Goal: Task Accomplishment & Management: Use online tool/utility

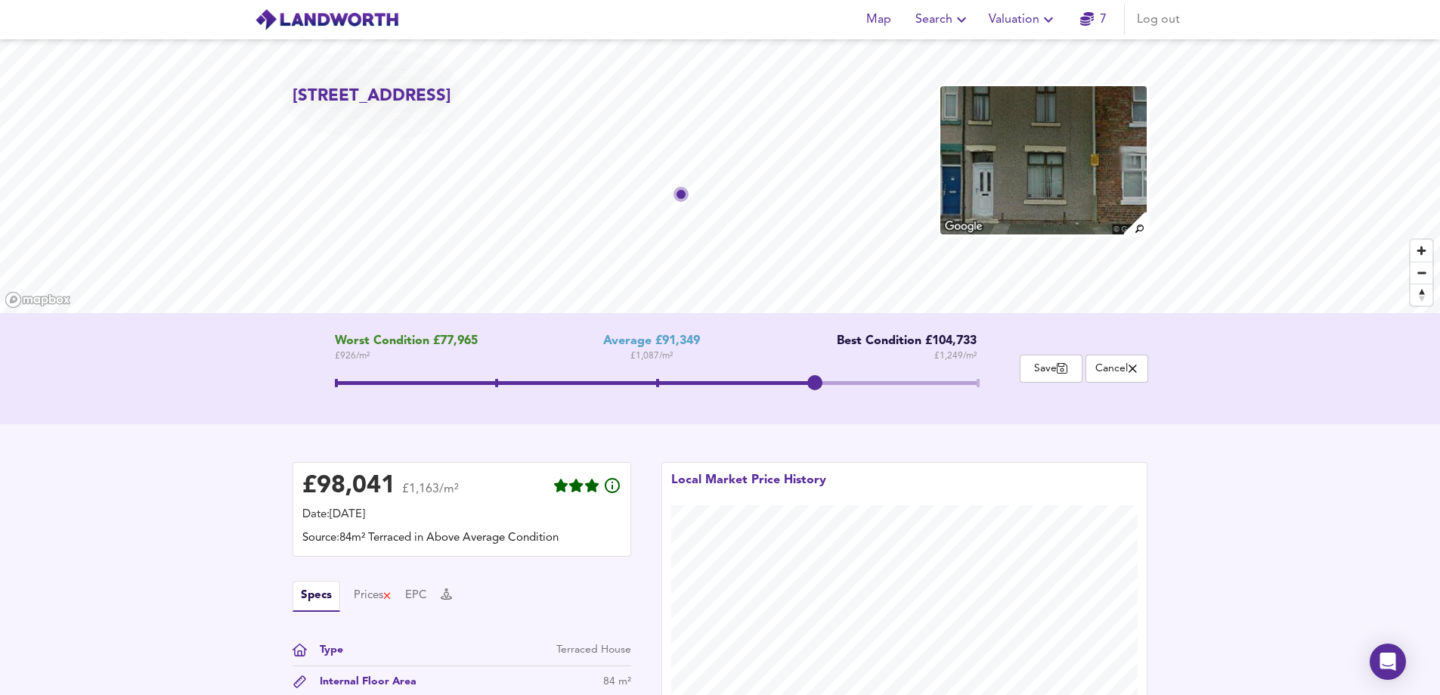
click at [950, 24] on span "Search" at bounding box center [943, 19] width 55 height 21
click at [916, 55] on li "New Search" at bounding box center [943, 54] width 150 height 27
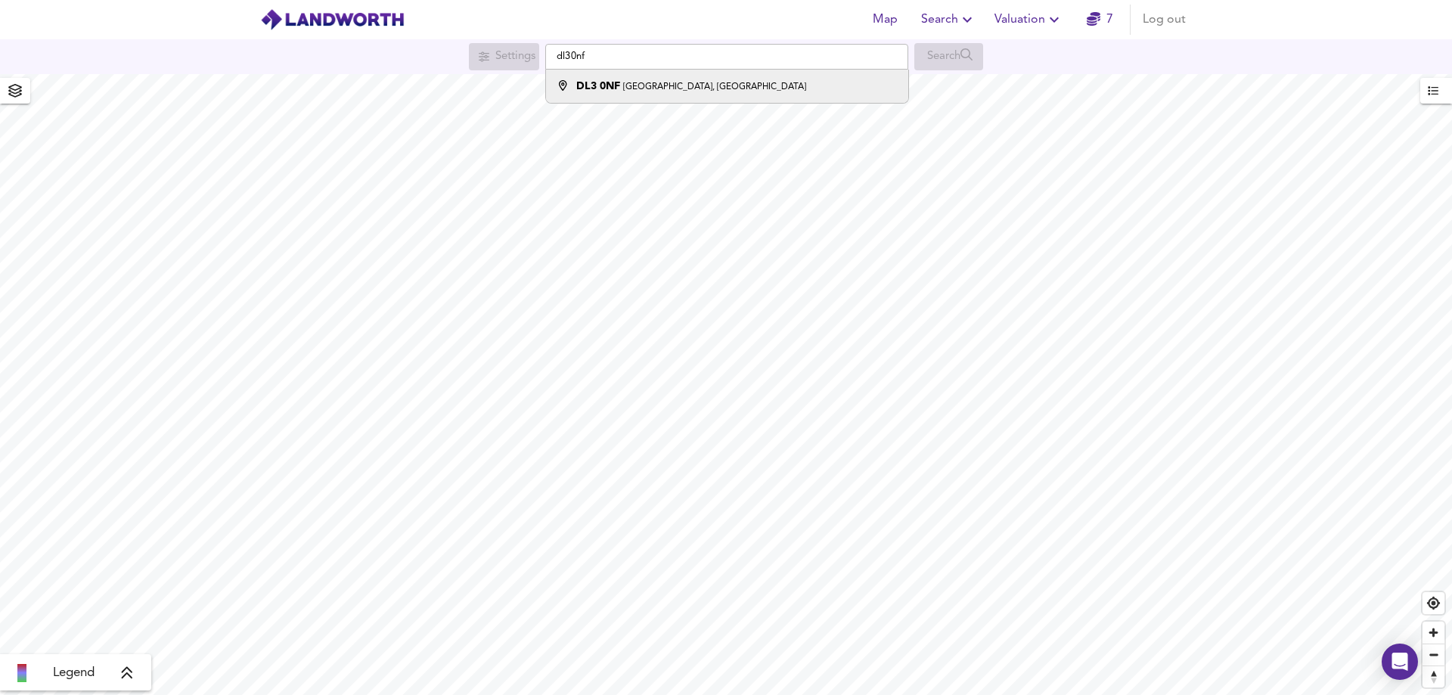
click at [668, 93] on div "DL3 0NF Zetland Street, Darlington" at bounding box center [691, 86] width 230 height 15
type input "[STREET_ADDRESS]"
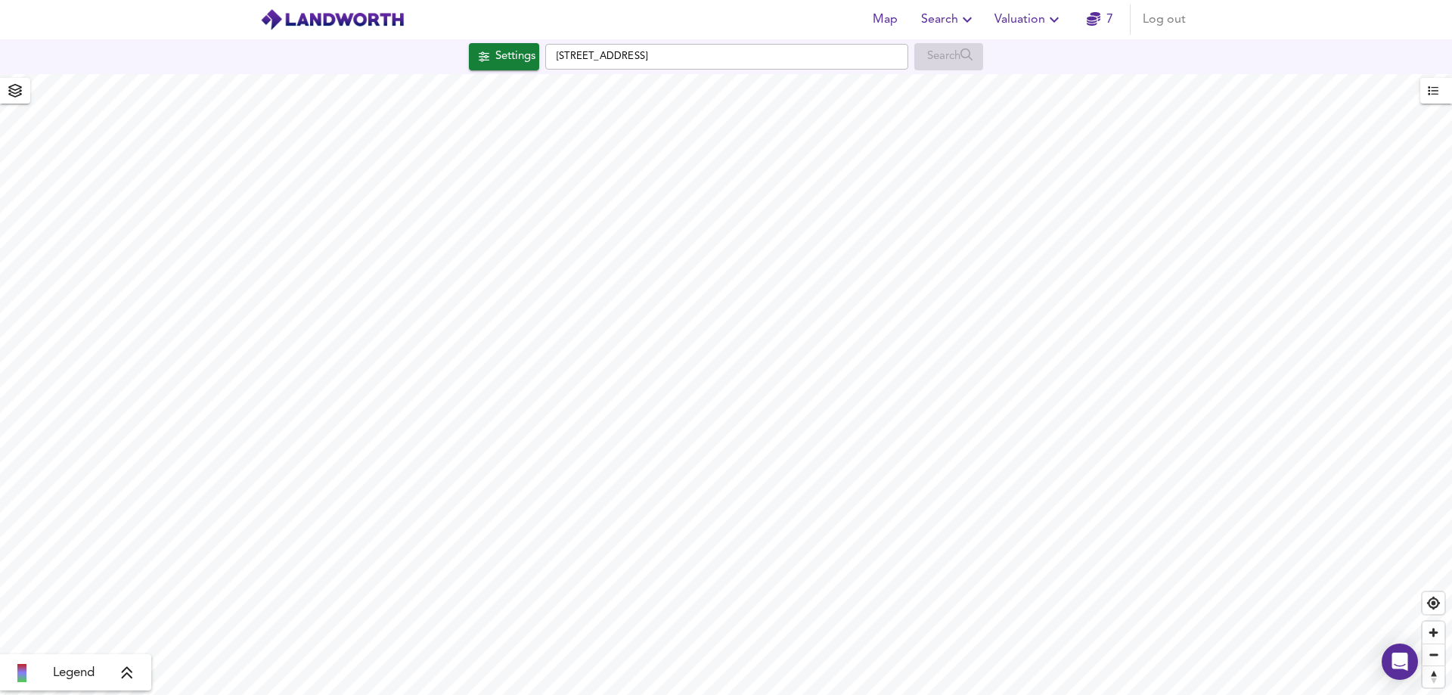
checkbox input "false"
checkbox input "true"
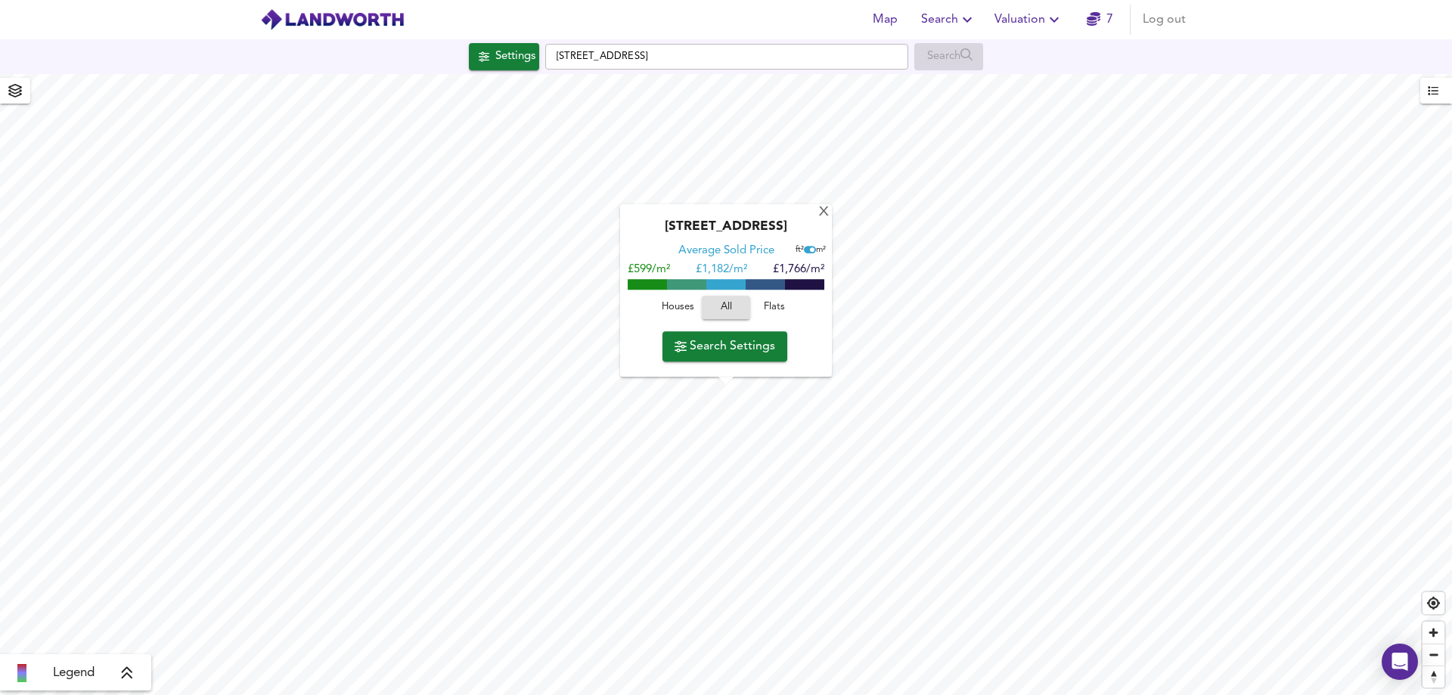
click at [1055, 19] on icon "button" at bounding box center [1054, 20] width 18 height 18
click at [1056, 72] on li "Valuation Report History" at bounding box center [1028, 81] width 181 height 27
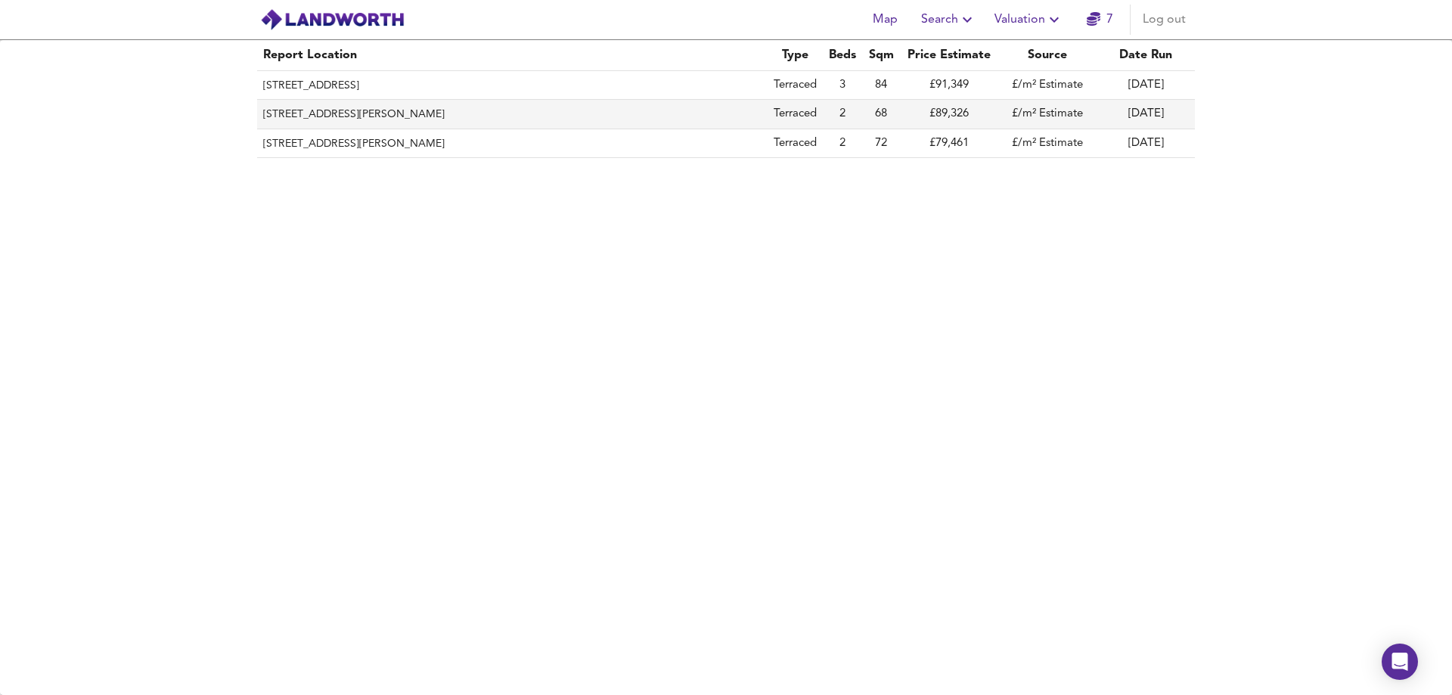
click at [353, 115] on th "38 Napier Street, Darlington, DL3 7DW" at bounding box center [512, 114] width 510 height 29
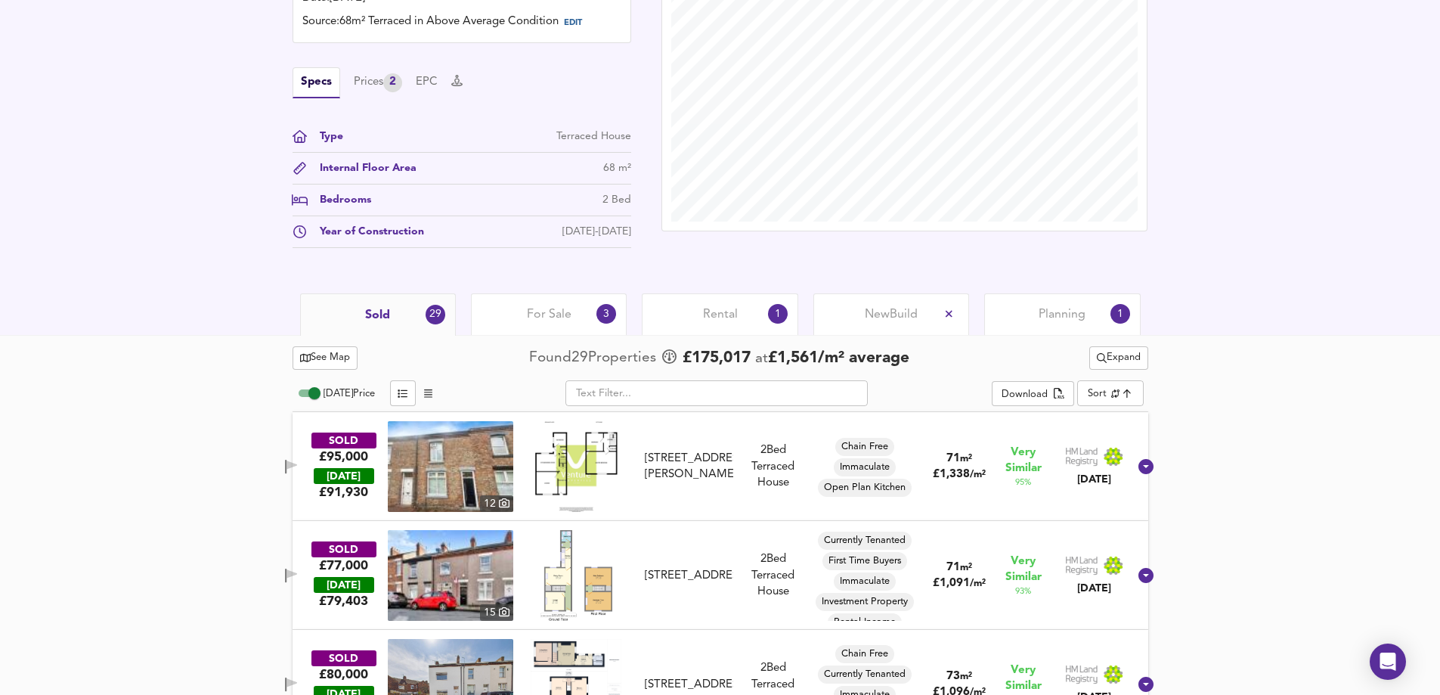
scroll to position [454, 0]
click at [716, 318] on span "Rental" at bounding box center [720, 313] width 35 height 17
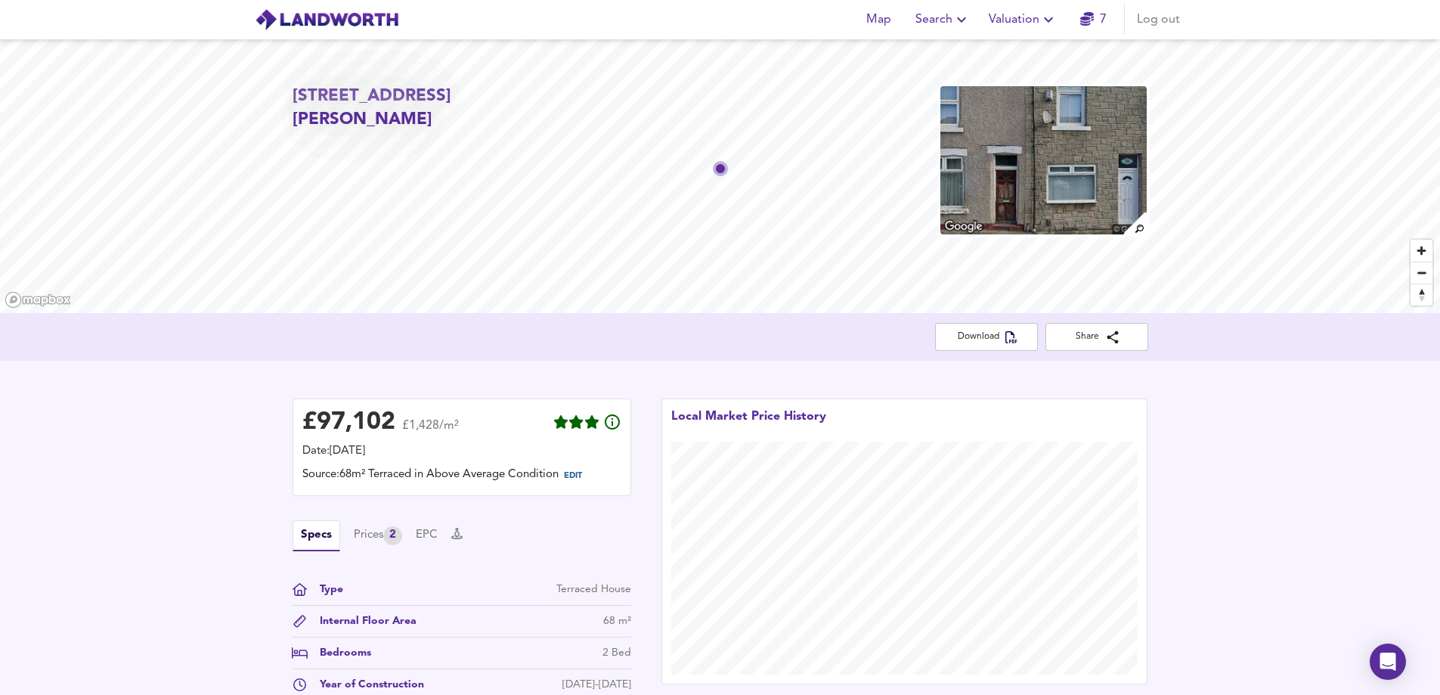
click at [963, 24] on icon "button" at bounding box center [962, 20] width 18 height 18
click at [922, 53] on li "New Search" at bounding box center [943, 54] width 150 height 27
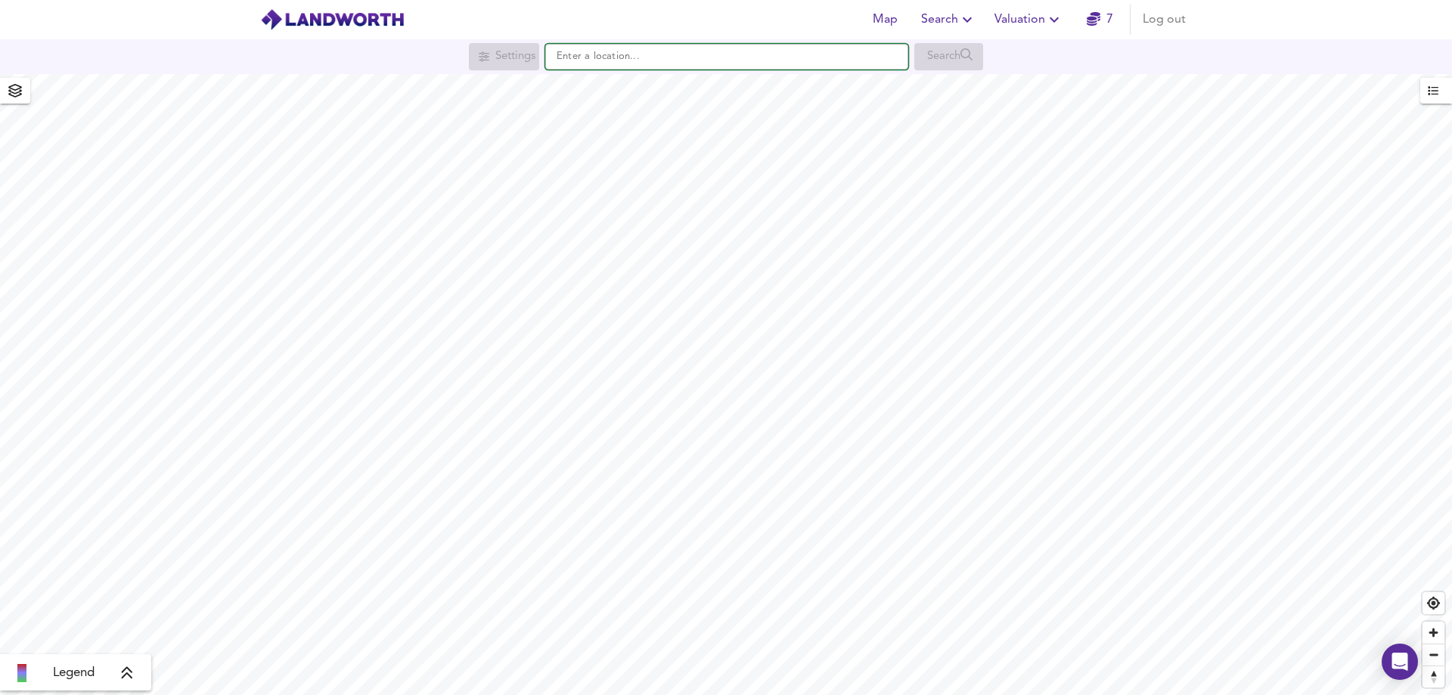
click at [668, 67] on input "text" at bounding box center [726, 57] width 363 height 26
click at [668, 91] on small "[GEOGRAPHIC_DATA], [GEOGRAPHIC_DATA]" at bounding box center [714, 86] width 183 height 9
type input "[STREET_ADDRESS]"
checkbox input "false"
checkbox input "true"
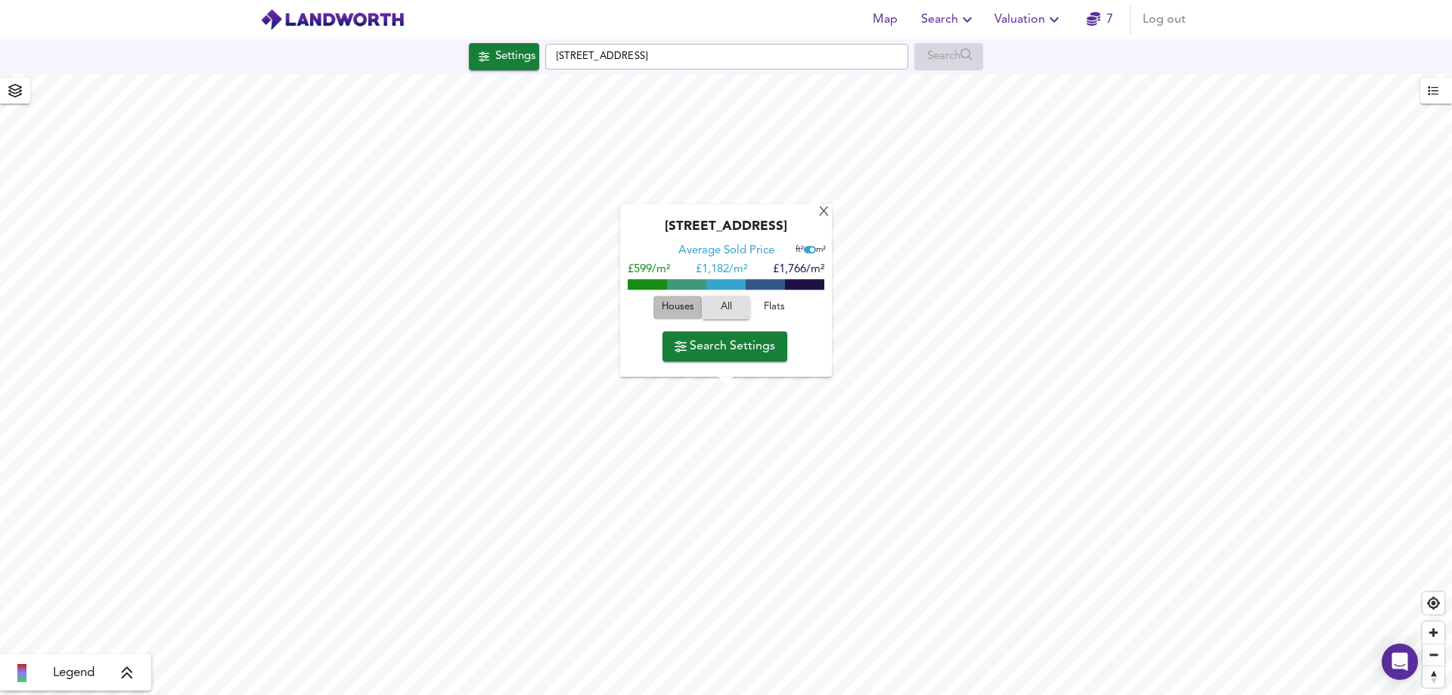
click at [678, 304] on span "Houses" at bounding box center [677, 307] width 41 height 17
click at [728, 346] on span "Search Settings" at bounding box center [724, 346] width 101 height 21
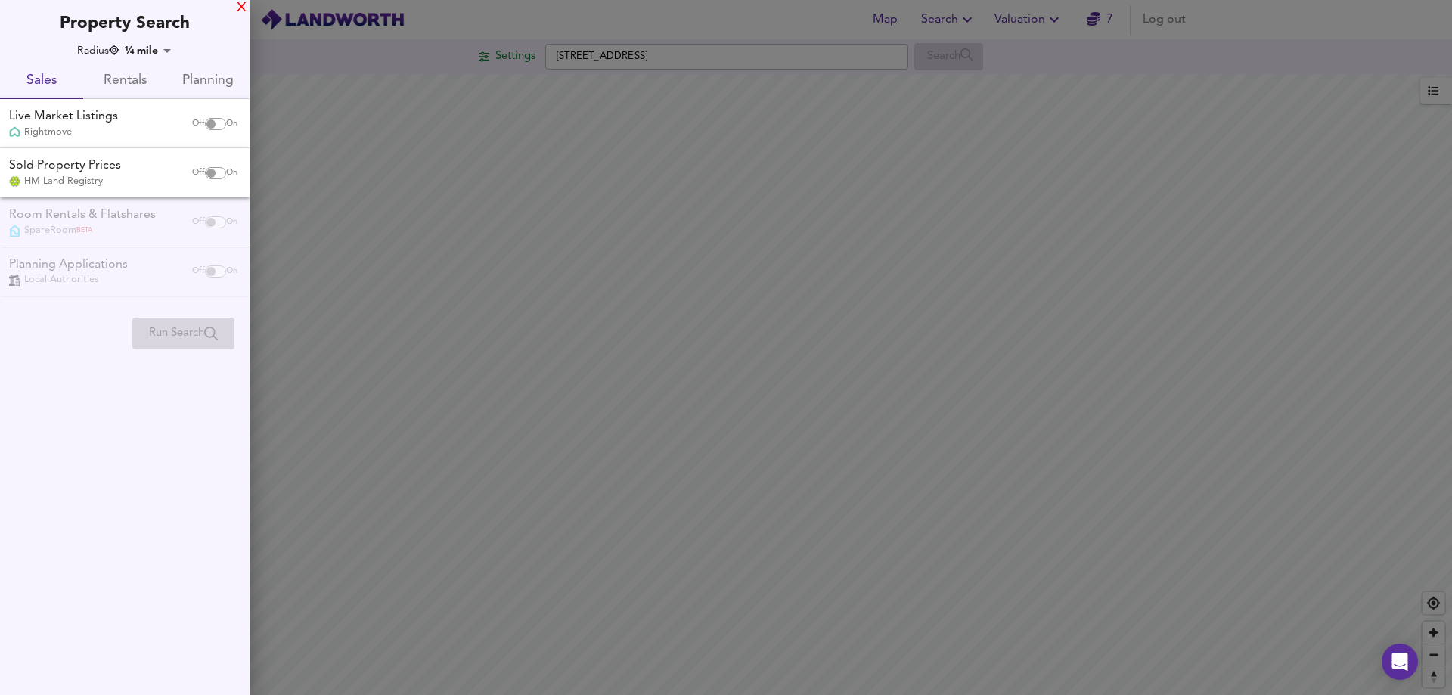
click at [243, 8] on div "X" at bounding box center [242, 8] width 10 height 11
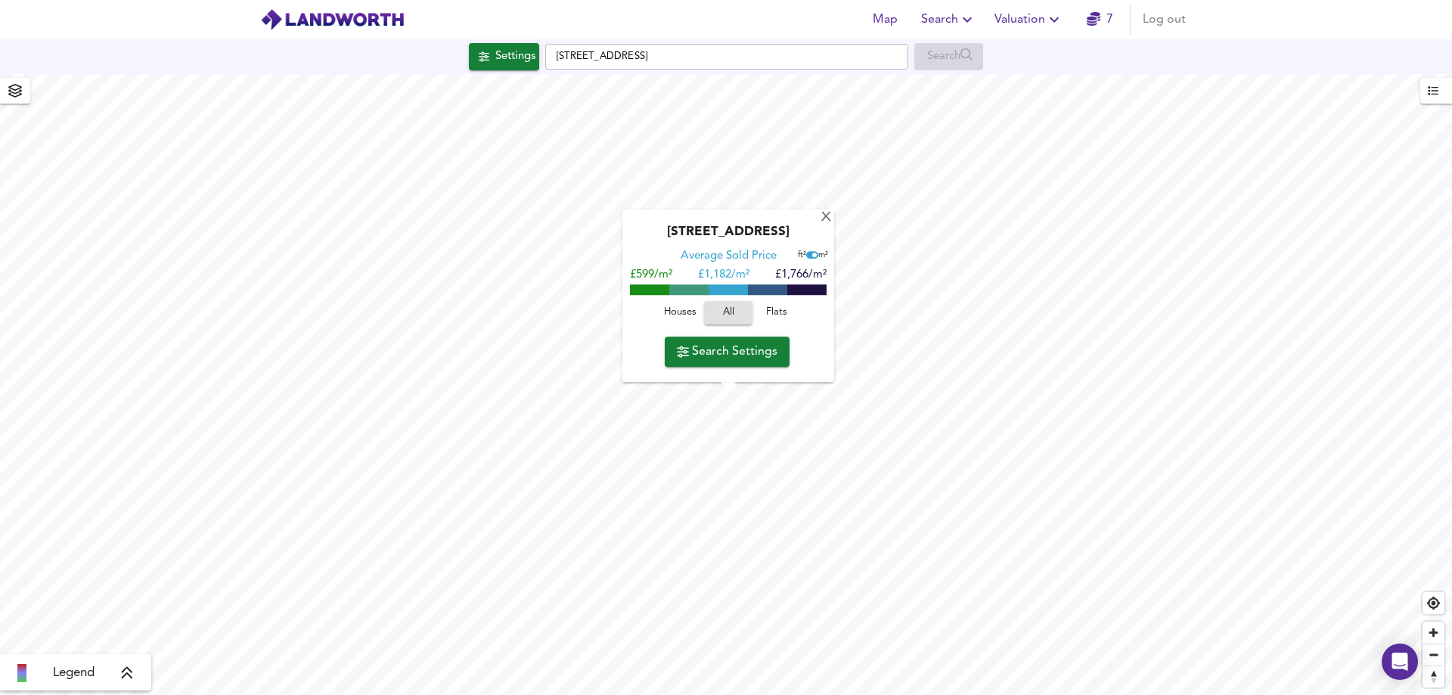
click at [1097, 23] on icon "button" at bounding box center [1093, 19] width 14 height 14
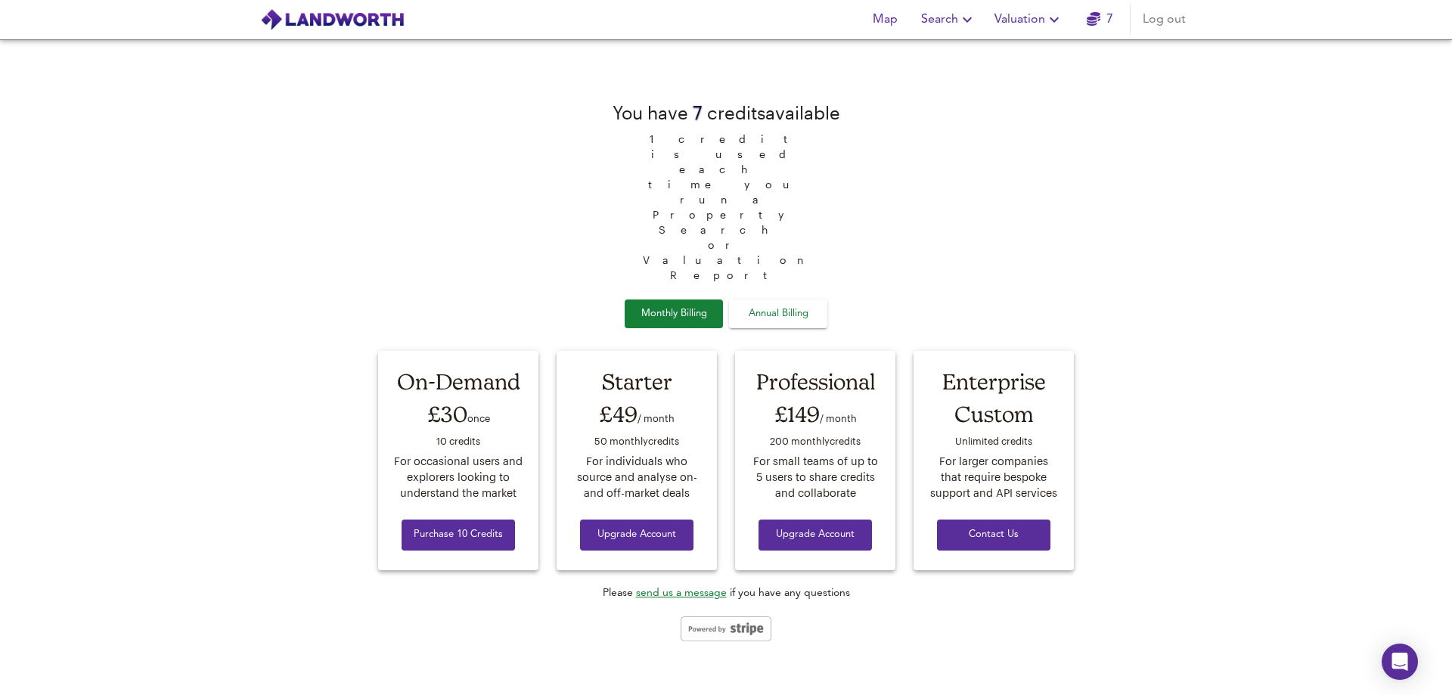
click at [1052, 22] on icon "button" at bounding box center [1054, 20] width 18 height 18
click at [1017, 54] on li "New Valuation Report" at bounding box center [1028, 54] width 181 height 27
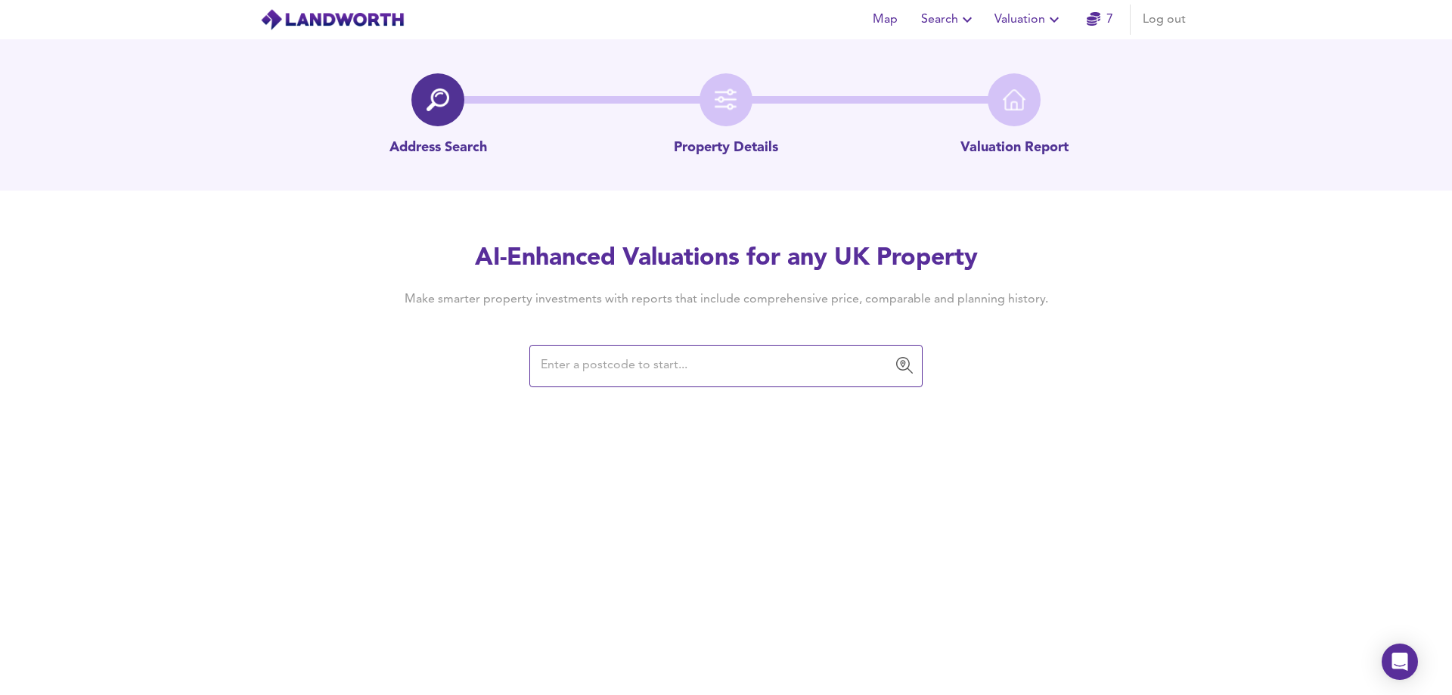
click at [665, 366] on input "text" at bounding box center [714, 366] width 357 height 29
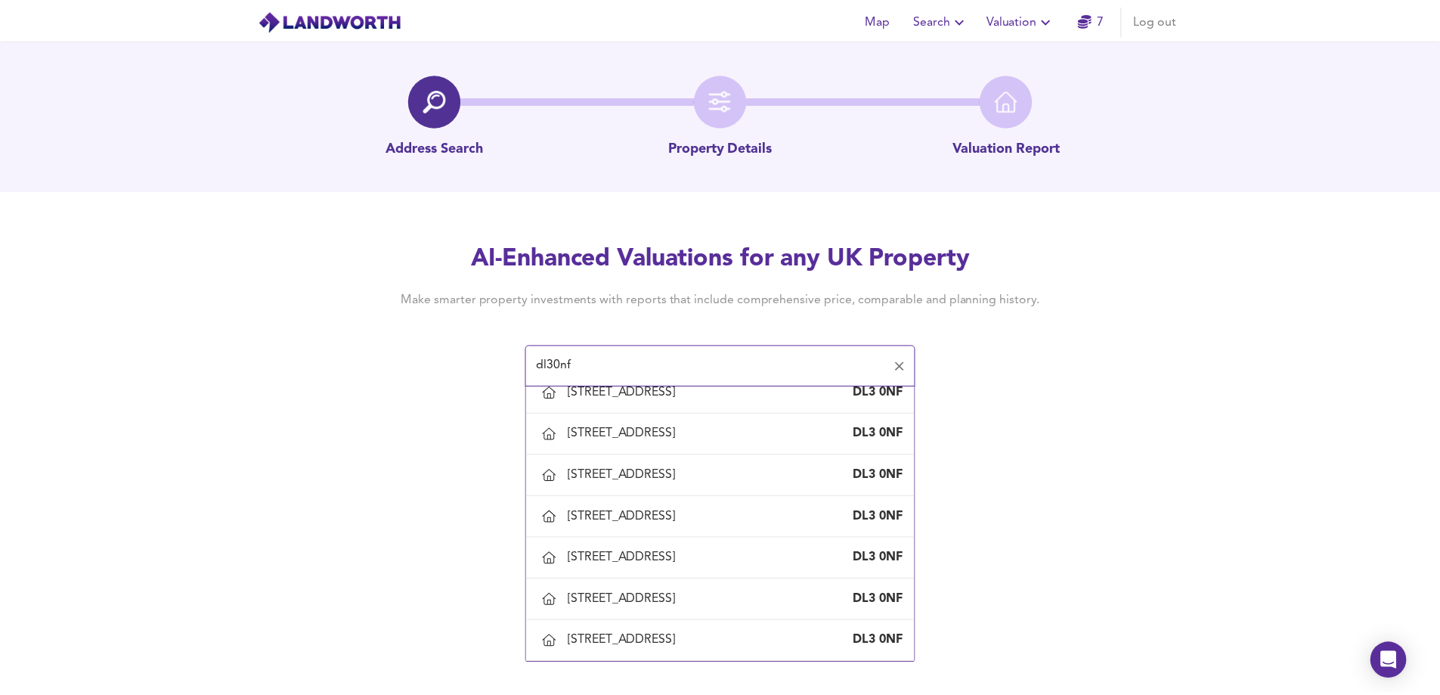
scroll to position [2117, 0]
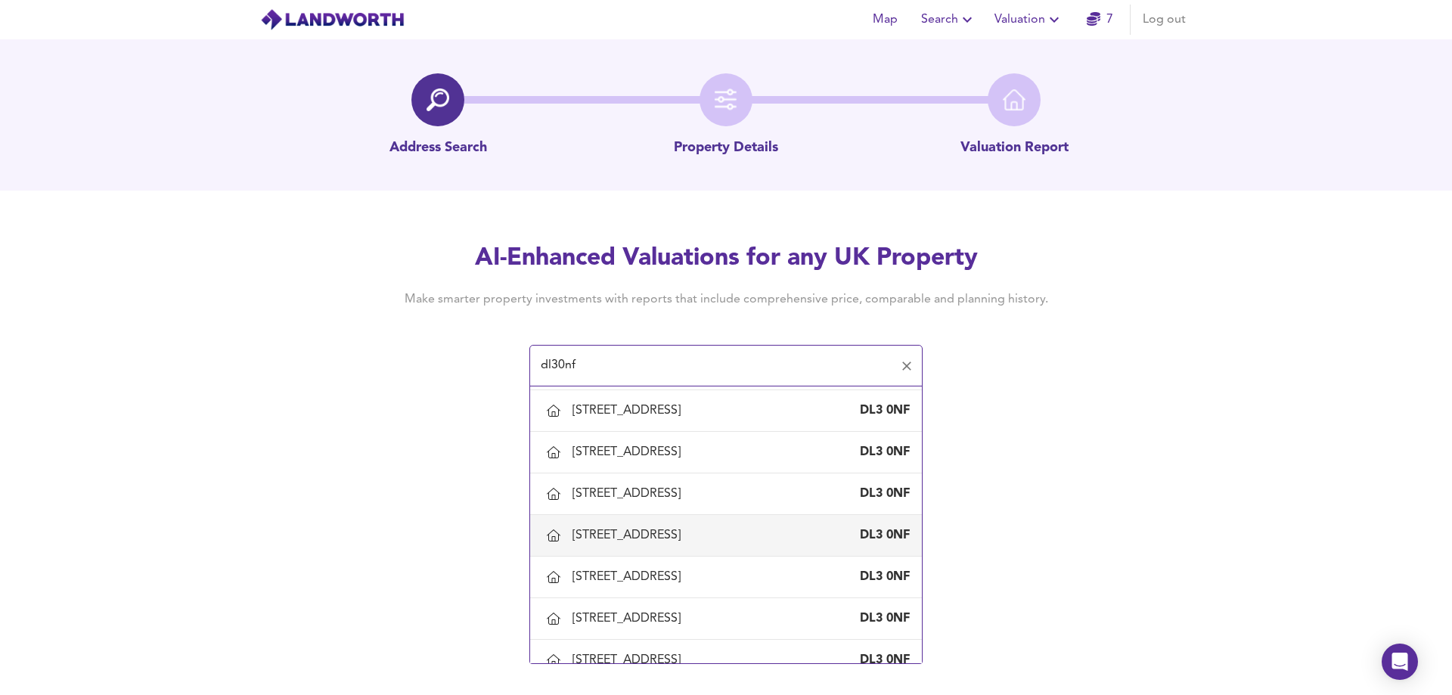
click at [615, 536] on div "[STREET_ADDRESS]" at bounding box center [629, 535] width 114 height 17
type input "[STREET_ADDRESS]"
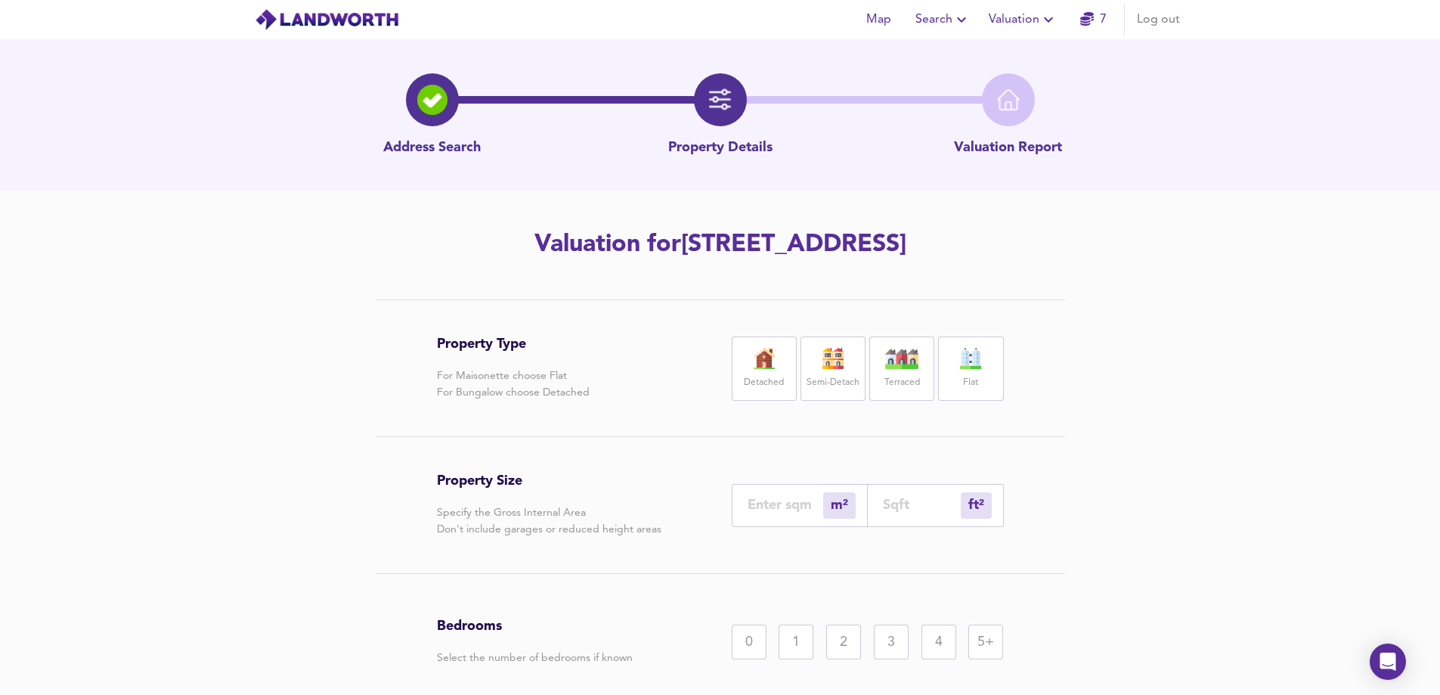
click at [890, 378] on label "Terraced" at bounding box center [903, 383] width 36 height 19
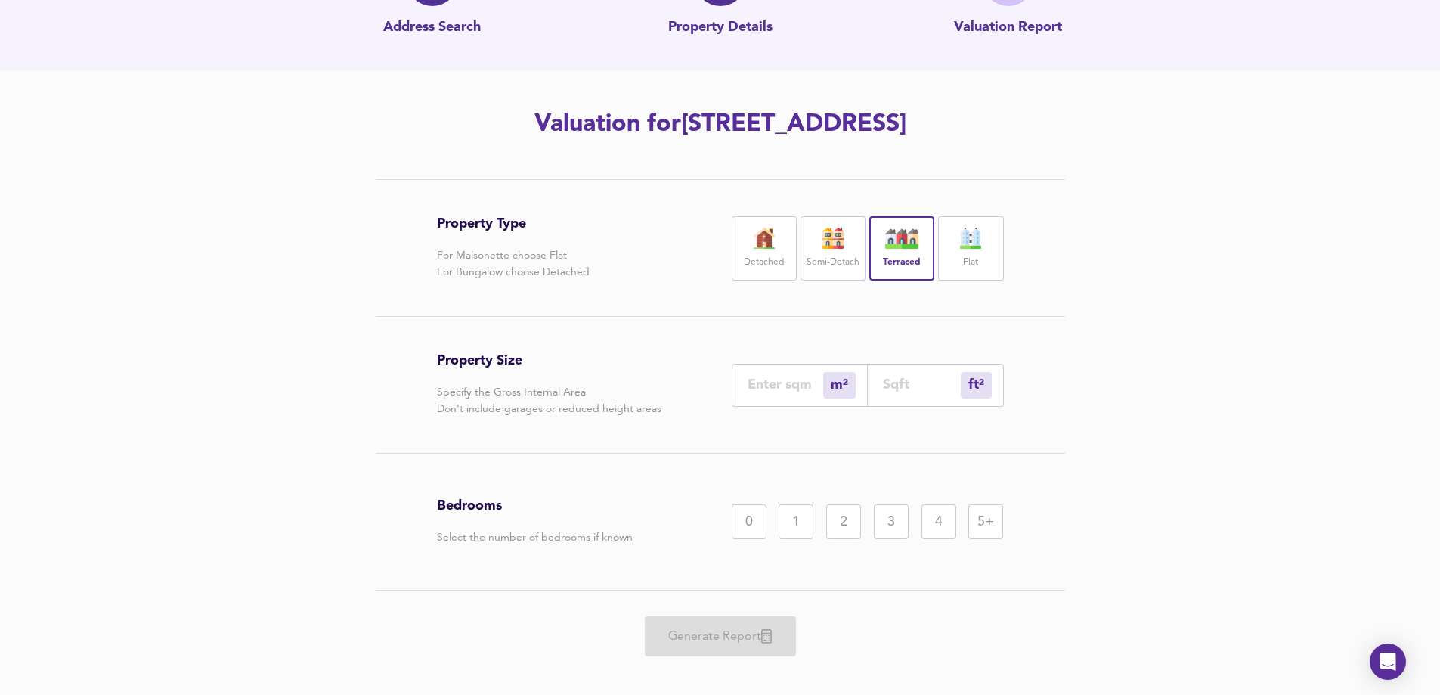
scroll to position [138, 0]
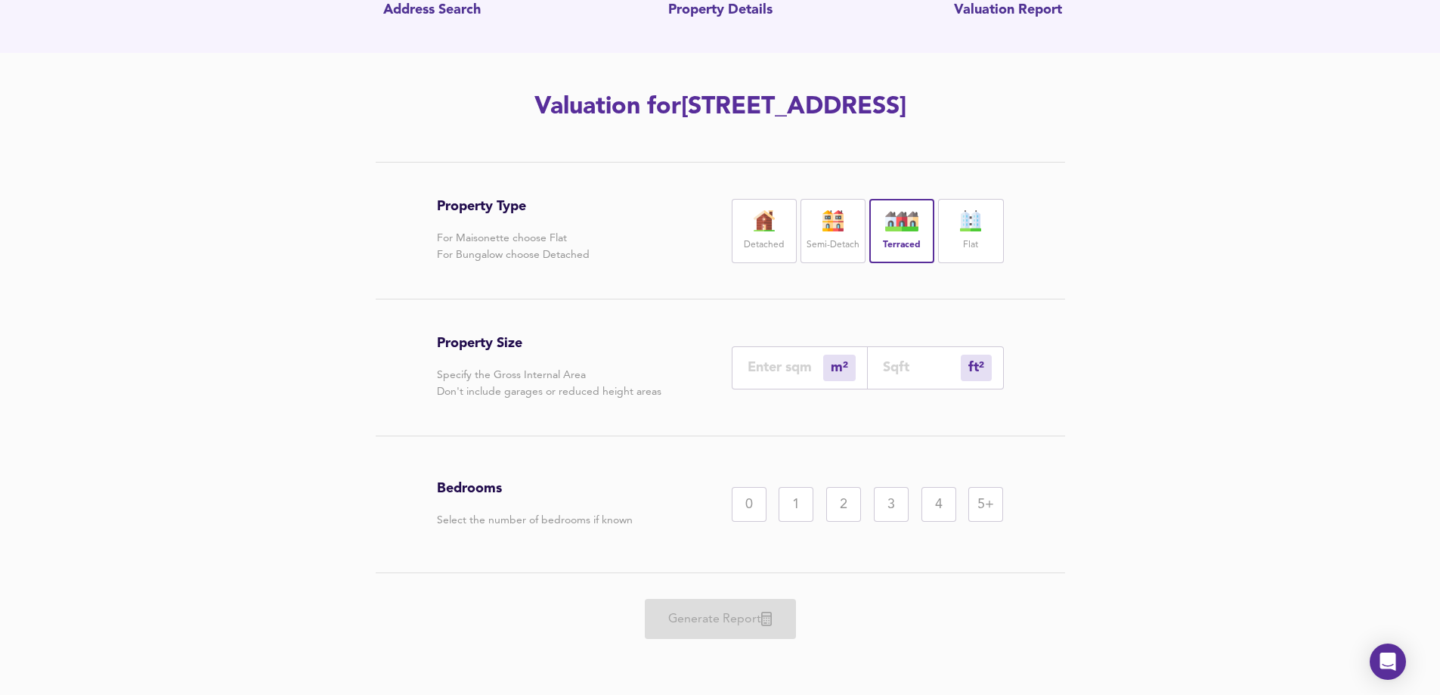
click at [845, 508] on div "2" at bounding box center [843, 504] width 35 height 35
click at [780, 374] on input "number" at bounding box center [786, 367] width 76 height 16
type input "8"
type input "86"
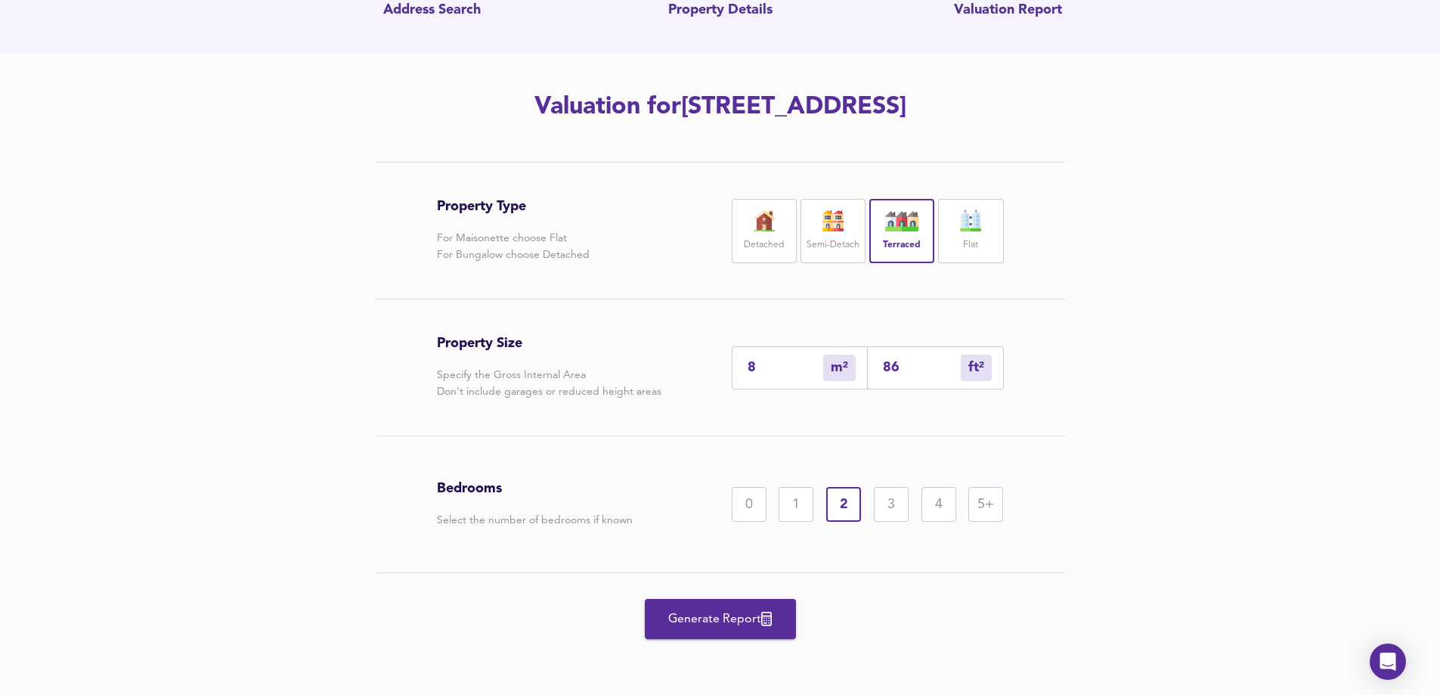
type input "926"
type input "86"
click at [1130, 383] on div "Property Type For Maisonette choose Flat For Bungalow choose Detached Detached …" at bounding box center [720, 428] width 1440 height 533
click at [708, 628] on span "Generate Report" at bounding box center [720, 619] width 121 height 21
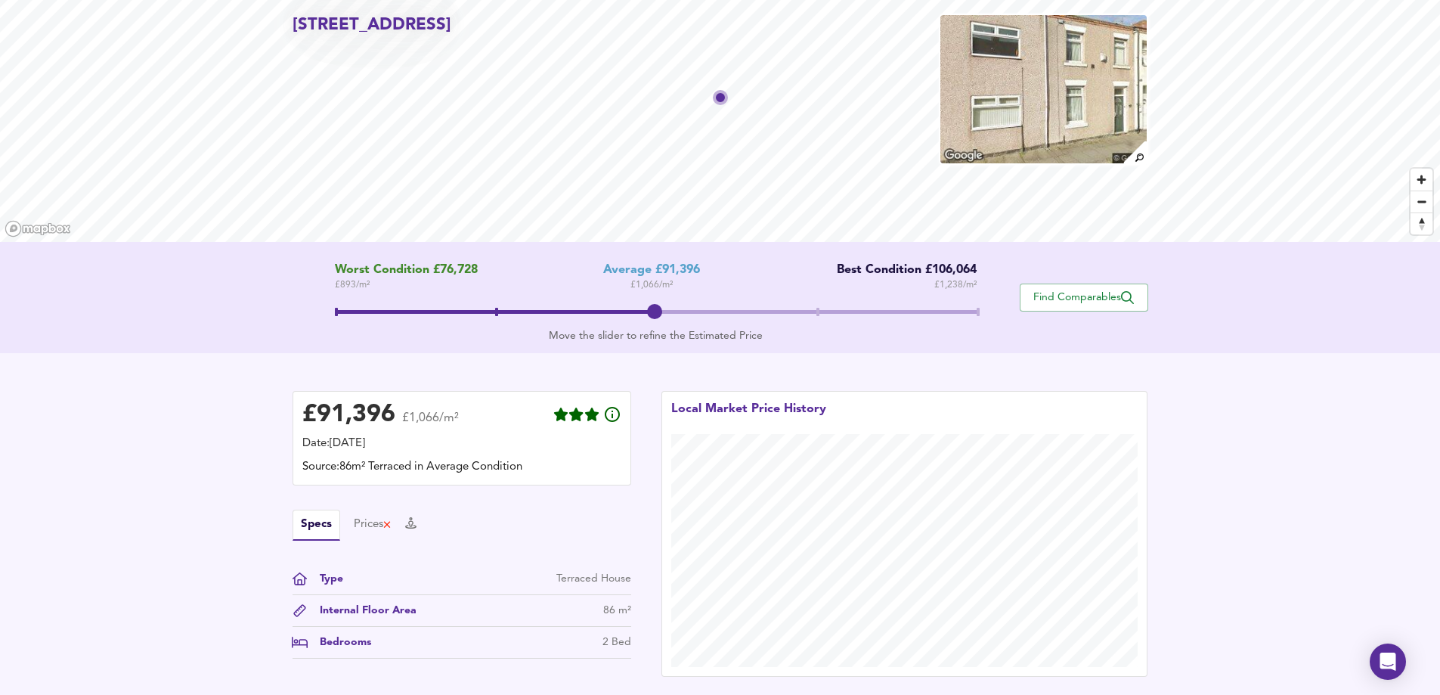
scroll to position [253, 0]
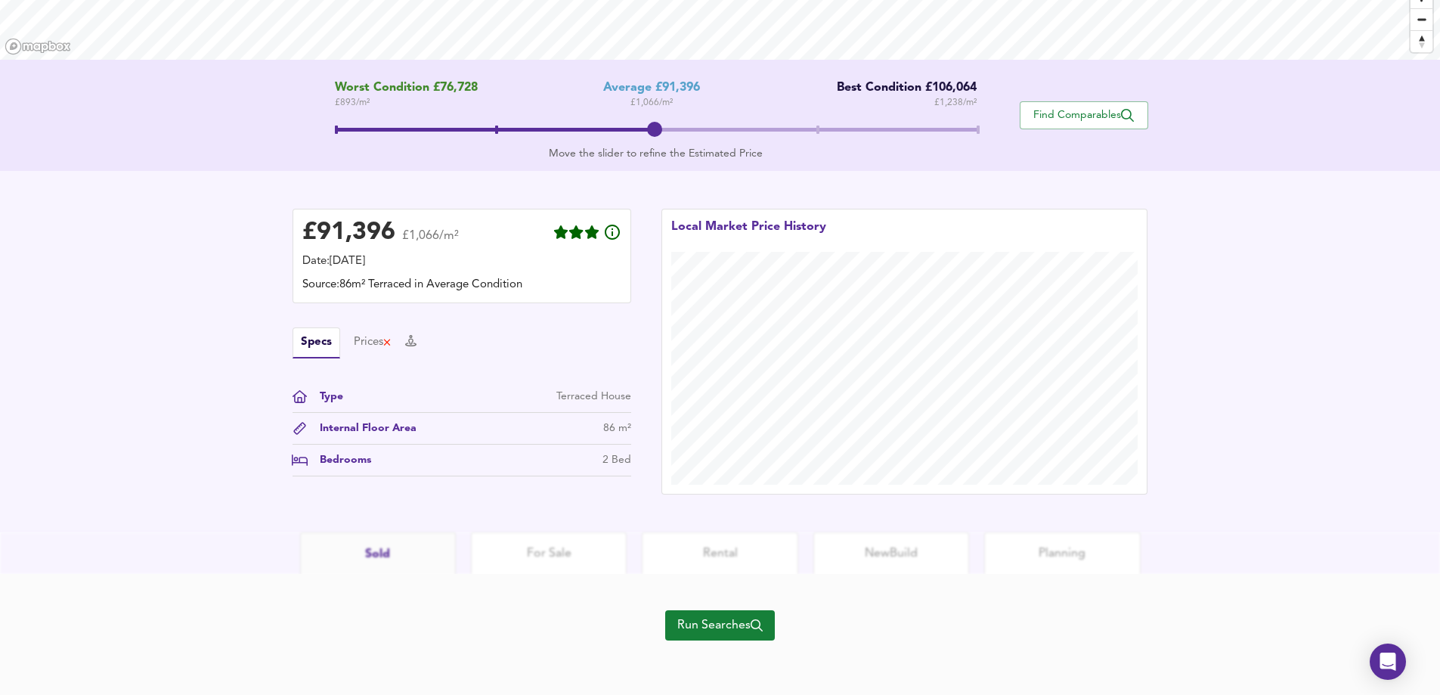
click at [708, 624] on span "Run Searches" at bounding box center [719, 625] width 85 height 21
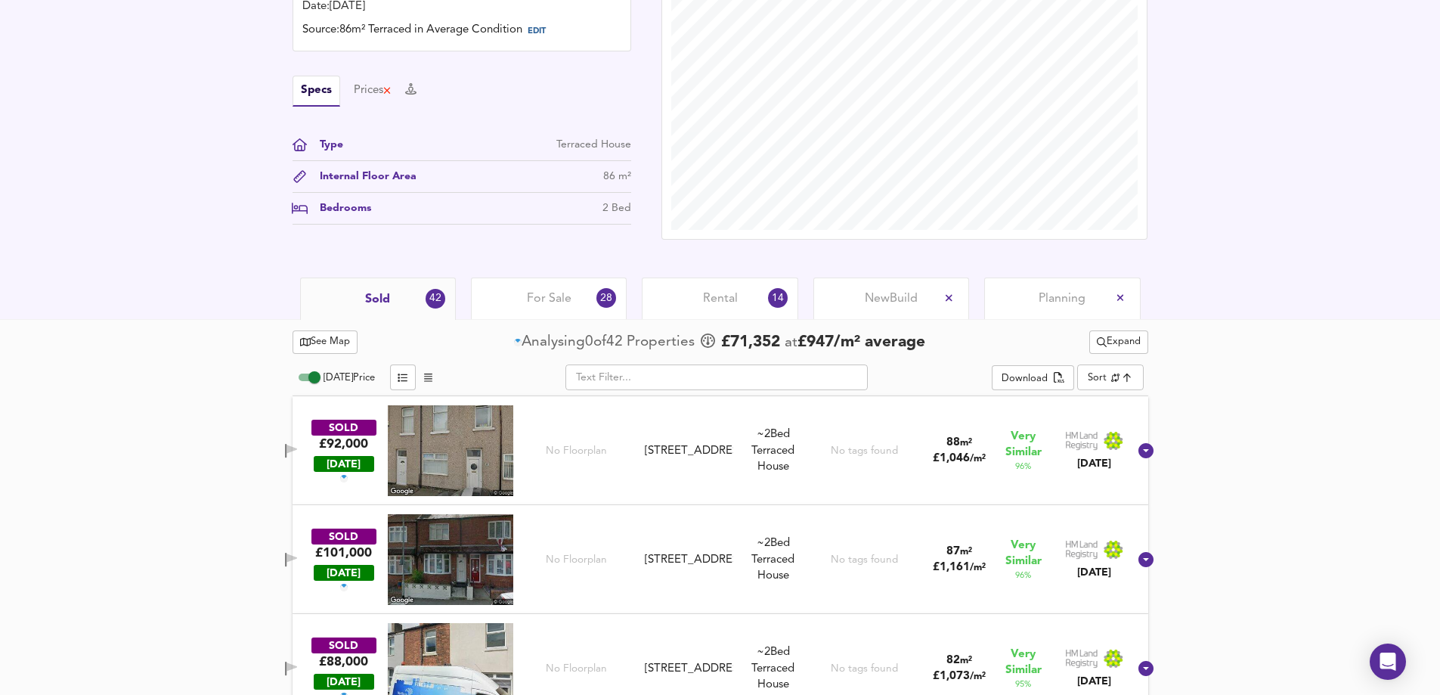
scroll to position [480, 0]
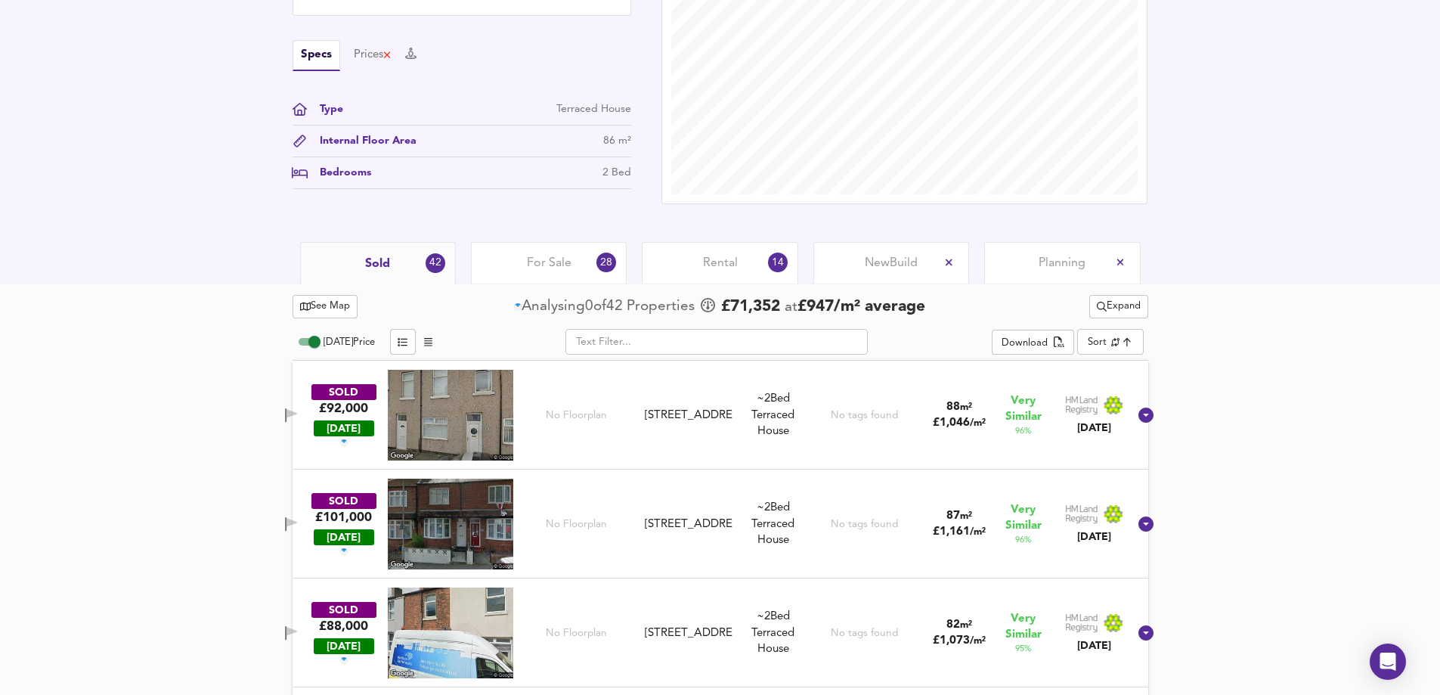
click at [707, 265] on span "Rental" at bounding box center [720, 263] width 35 height 17
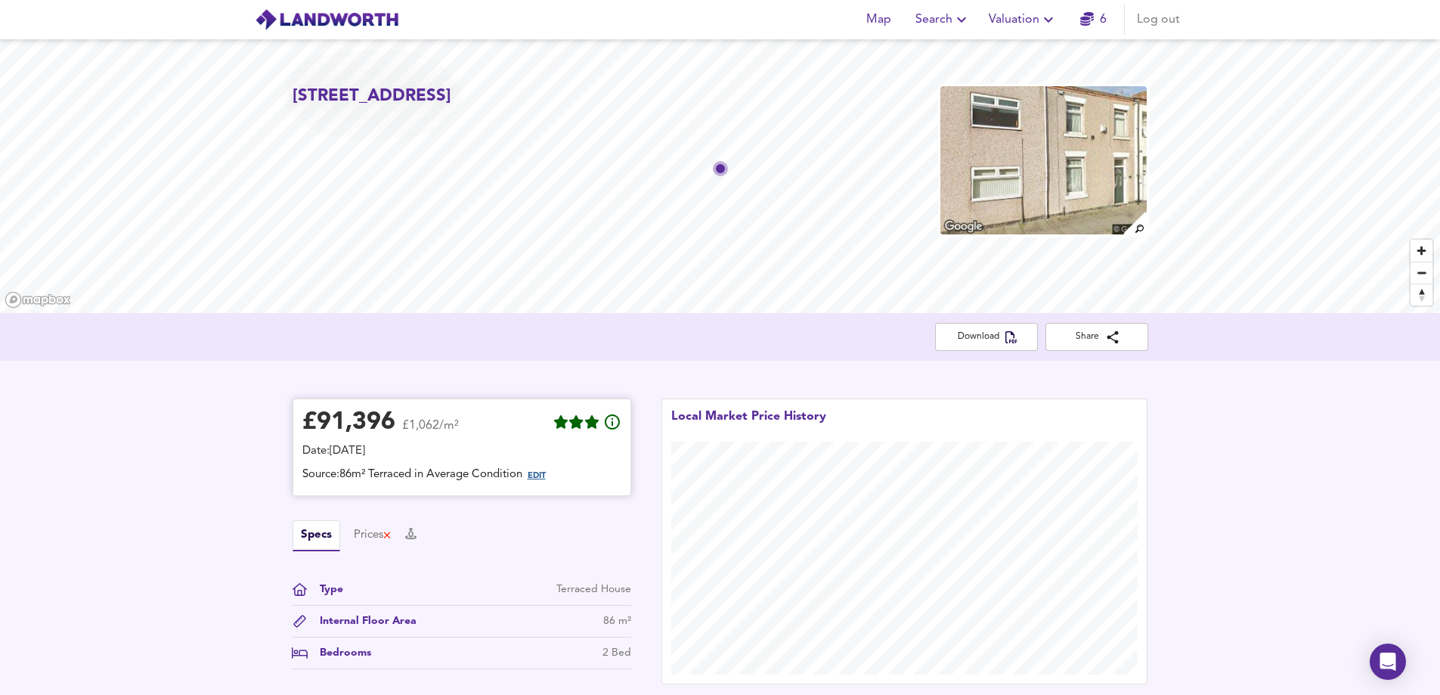
click at [546, 476] on span "EDIT" at bounding box center [537, 476] width 18 height 8
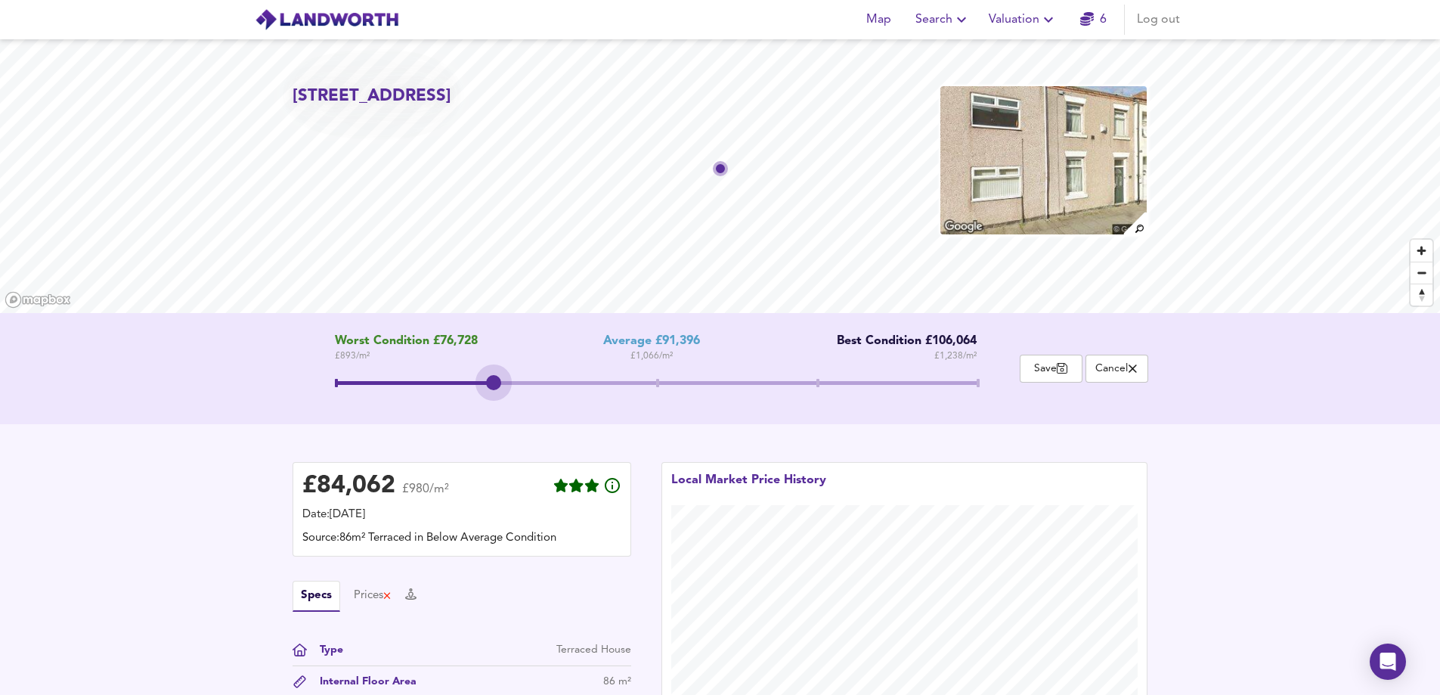
drag, startPoint x: 653, startPoint y: 385, endPoint x: 491, endPoint y: 401, distance: 162.7
click at [491, 401] on div "Worst Condition £76,728 £ 893 / m² Average £91,396 £ 1,066 / m² Best Condition …" at bounding box center [656, 368] width 727 height 69
drag, startPoint x: 495, startPoint y: 380, endPoint x: 600, endPoint y: 387, distance: 105.3
click at [600, 387] on span at bounding box center [656, 384] width 642 height 27
